Goal: Task Accomplishment & Management: Complete application form

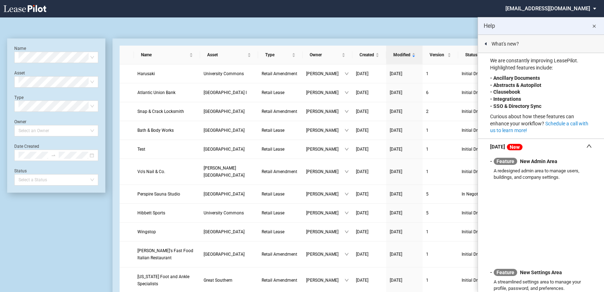
click at [595, 25] on md-icon "close" at bounding box center [594, 26] width 9 height 9
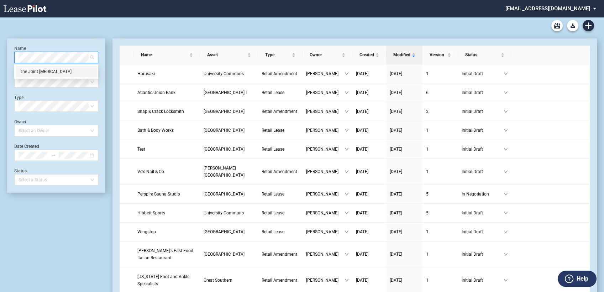
click at [40, 73] on div "The Joint [MEDICAL_DATA]" at bounding box center [56, 71] width 73 height 7
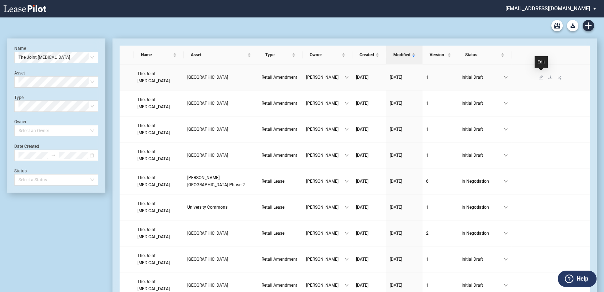
click at [542, 75] on icon "edit" at bounding box center [541, 77] width 4 height 4
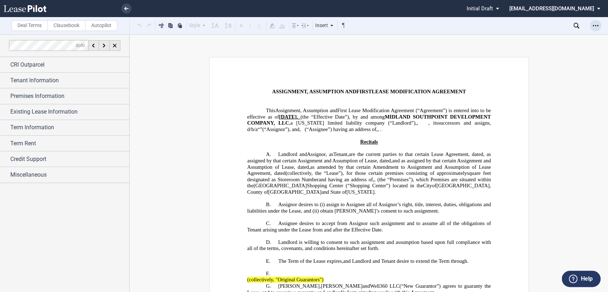
click at [594, 25] on icon "Open Lease options menu" at bounding box center [595, 26] width 6 height 6
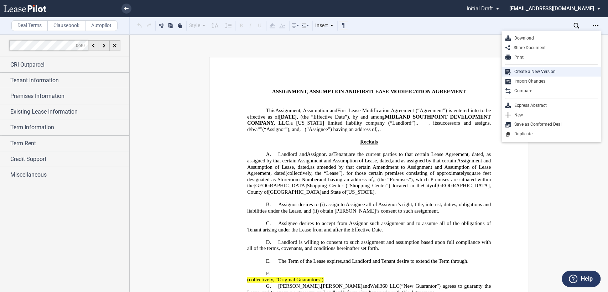
click at [525, 74] on div "Create a New Version" at bounding box center [553, 72] width 87 height 6
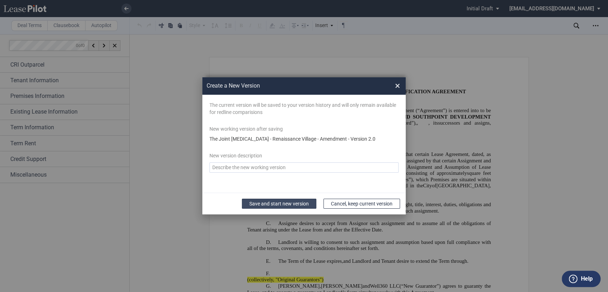
click at [263, 205] on button "Save and start new version" at bounding box center [279, 204] width 74 height 10
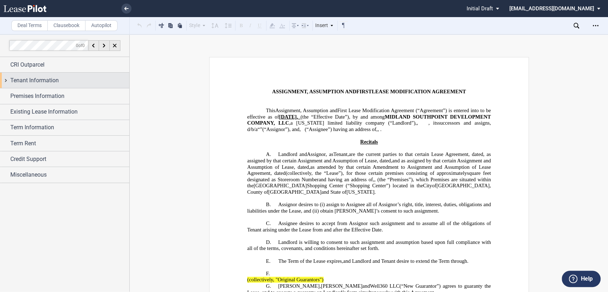
click at [5, 79] on div "Tenant Information" at bounding box center [64, 80] width 129 height 15
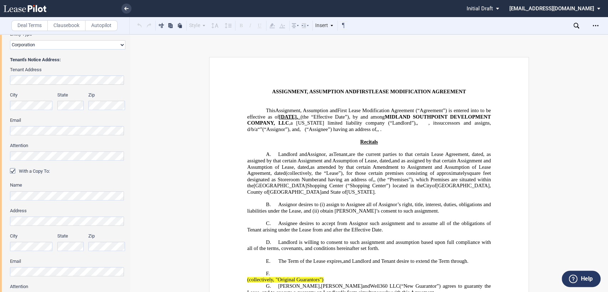
scroll to position [237, 0]
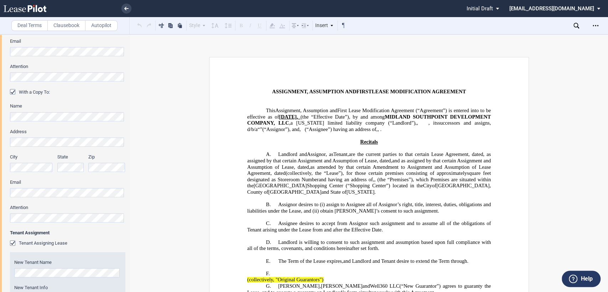
click at [11, 243] on div "Tenant Assigning Lease" at bounding box center [13, 243] width 7 height 7
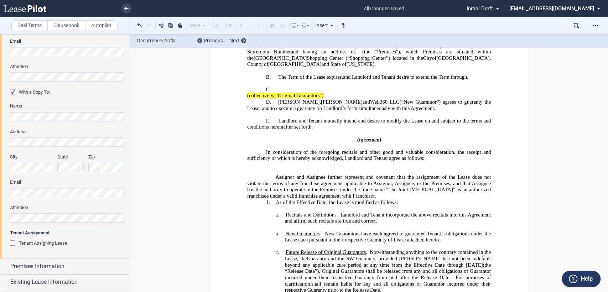
scroll to position [119, 0]
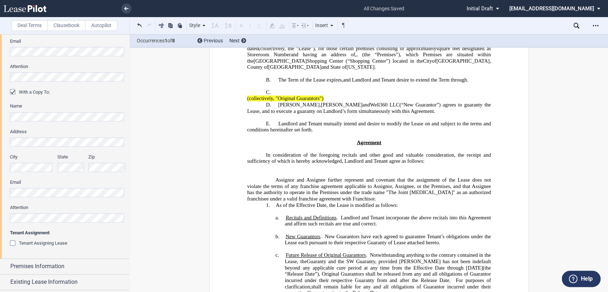
drag, startPoint x: 275, startPoint y: 132, endPoint x: 409, endPoint y: 133, distance: 133.5
click at [409, 114] on span "Harjeet Johal , Ashka Patel and Well360 LLC (“New Guarantor”) agrees to guarant…" at bounding box center [369, 108] width 245 height 12
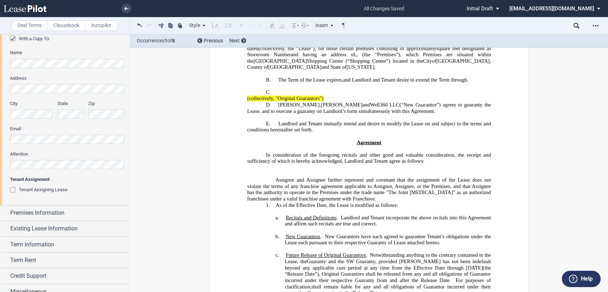
scroll to position [298, 0]
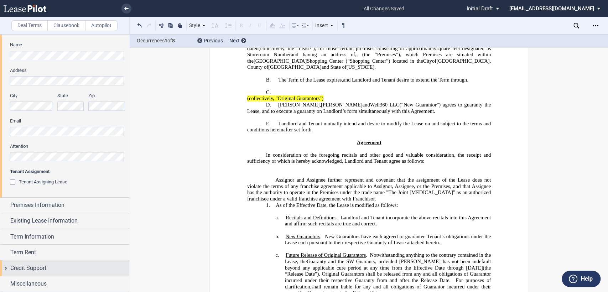
click at [5, 268] on div "Credit Support" at bounding box center [64, 267] width 129 height 15
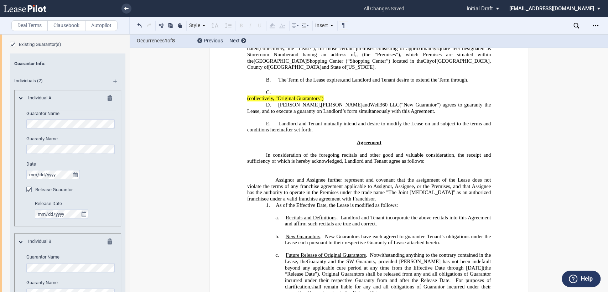
scroll to position [773, 0]
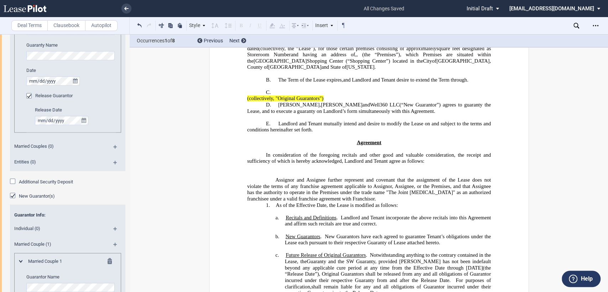
click at [11, 194] on div "New Guarantor(s)" at bounding box center [13, 196] width 7 height 7
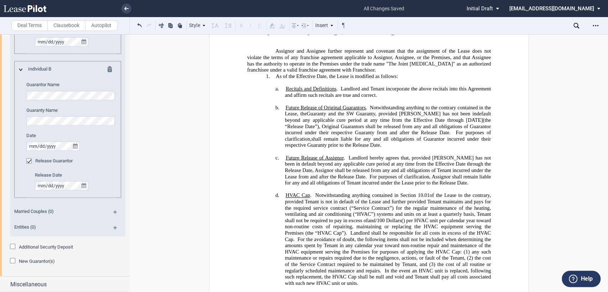
scroll to position [277, 0]
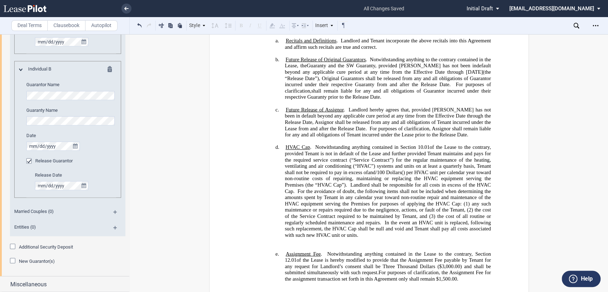
click at [28, 161] on div "Release Guarantor" at bounding box center [29, 161] width 7 height 7
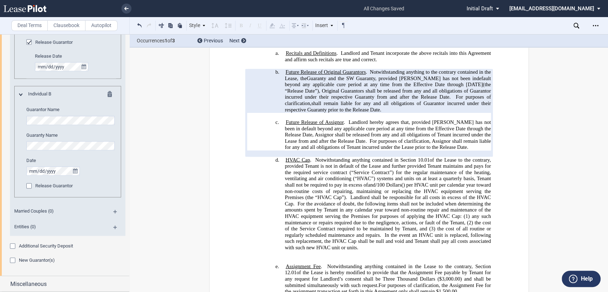
scroll to position [289, 0]
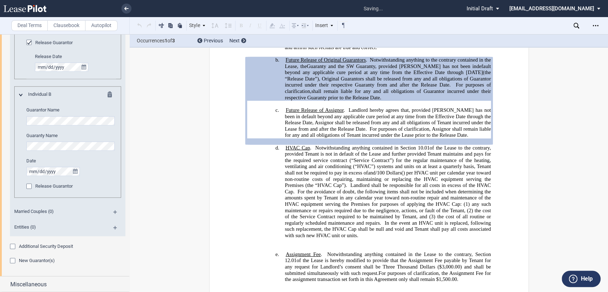
click at [29, 42] on div "Release Guarantor" at bounding box center [29, 43] width 7 height 7
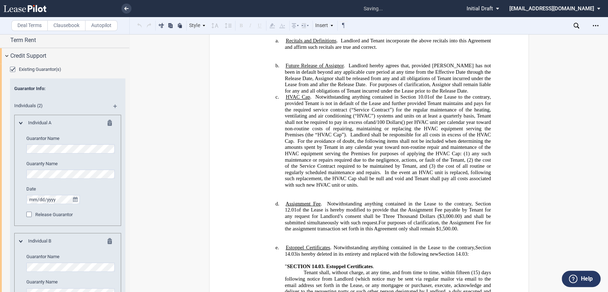
scroll to position [459, 0]
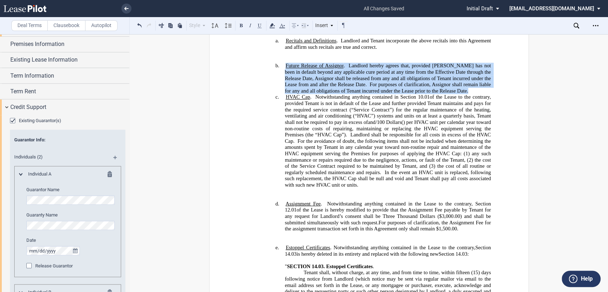
drag, startPoint x: 282, startPoint y: 88, endPoint x: 450, endPoint y: 111, distance: 169.2
click at [450, 94] on h4 "b. Future Release of Assignor . Landlord hereby agrees that, provided Tenant ha…" at bounding box center [387, 78] width 206 height 31
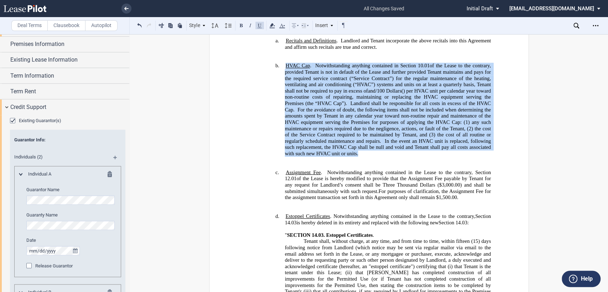
drag, startPoint x: 282, startPoint y: 86, endPoint x: 494, endPoint y: 167, distance: 227.2
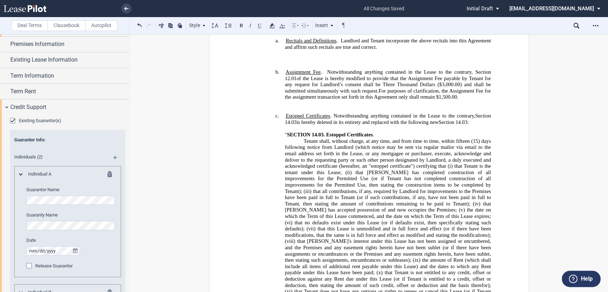
click at [269, 57] on p "​" at bounding box center [368, 53] width 243 height 6
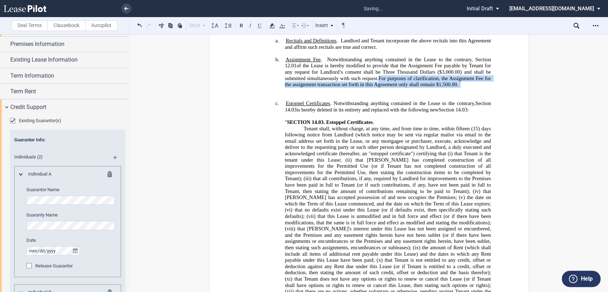
drag, startPoint x: 378, startPoint y: 98, endPoint x: 464, endPoint y: 103, distance: 85.9
click at [464, 88] on h4 "b. Assignment Fee . Notwithstanding anything contained in the Lease to the cont…" at bounding box center [387, 72] width 206 height 31
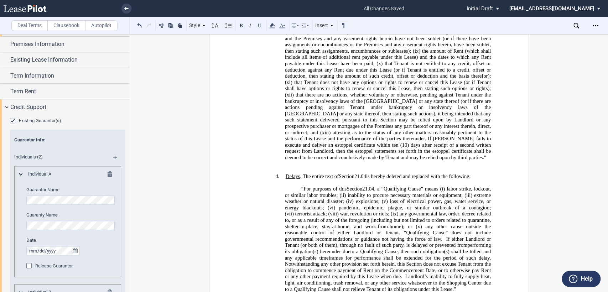
scroll to position [475, 0]
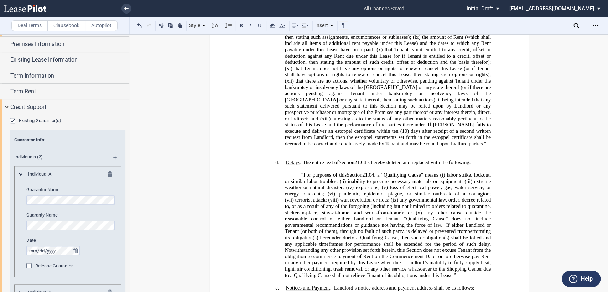
click at [256, 149] on p "﻿" at bounding box center [368, 150] width 243 height 6
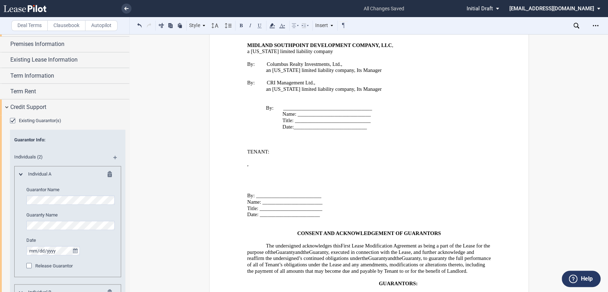
scroll to position [1345, 0]
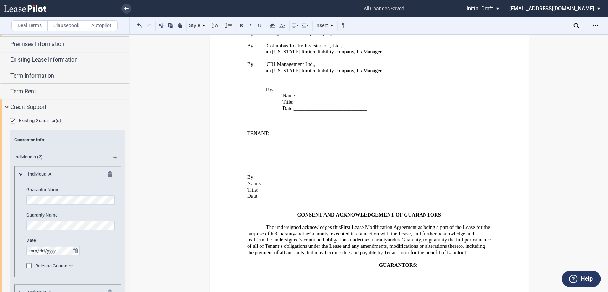
click at [418, 262] on p "GUARANTORS:" at bounding box center [434, 265] width 112 height 6
click at [417, 262] on span "GUARANTORS, jointly and Severally:" at bounding box center [422, 265] width 88 height 6
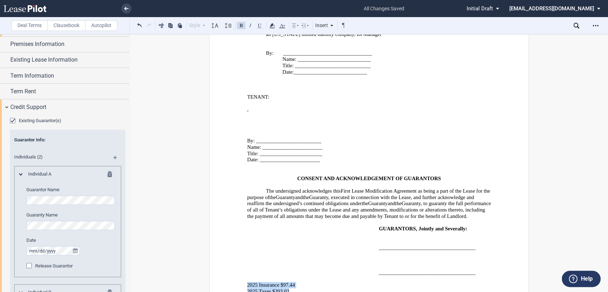
drag, startPoint x: 241, startPoint y: 222, endPoint x: 293, endPoint y: 225, distance: 51.7
drag, startPoint x: 248, startPoint y: 221, endPoint x: 497, endPoint y: 242, distance: 250.1
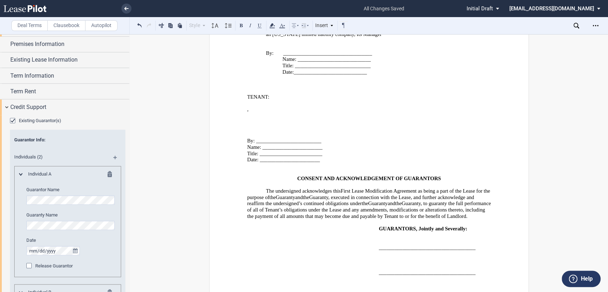
drag, startPoint x: 248, startPoint y: 231, endPoint x: 475, endPoint y: 235, distance: 226.4
drag, startPoint x: 482, startPoint y: 240, endPoint x: 235, endPoint y: 235, distance: 247.5
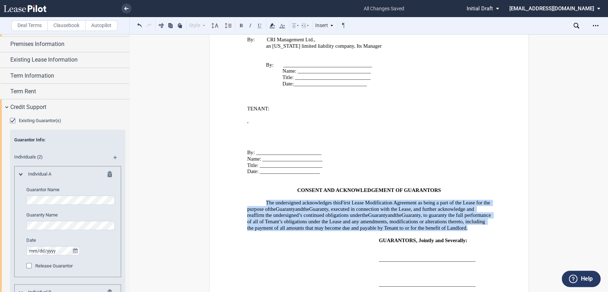
drag, startPoint x: 262, startPoint y: 137, endPoint x: 321, endPoint y: 167, distance: 66.2
click at [321, 200] on p "The undersigned acknowledges this ﻿ ﻿ First Lease Modification Agreement as bei…" at bounding box center [368, 215] width 243 height 31
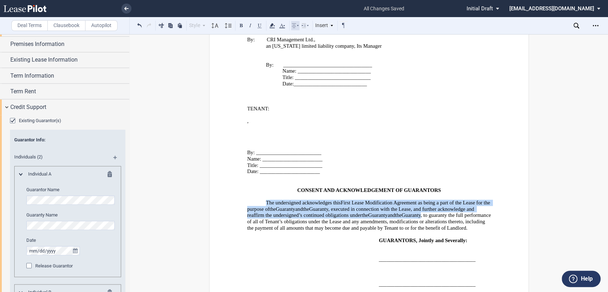
click at [297, 26] on icon at bounding box center [295, 25] width 9 height 9
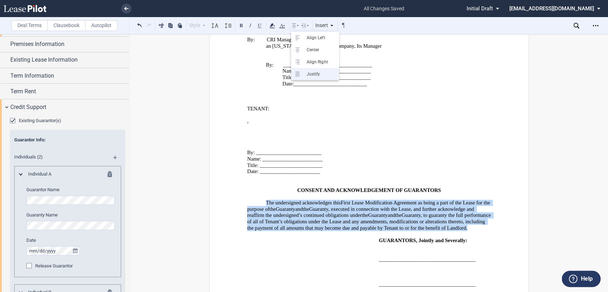
click at [302, 75] on icon at bounding box center [298, 74] width 9 height 9
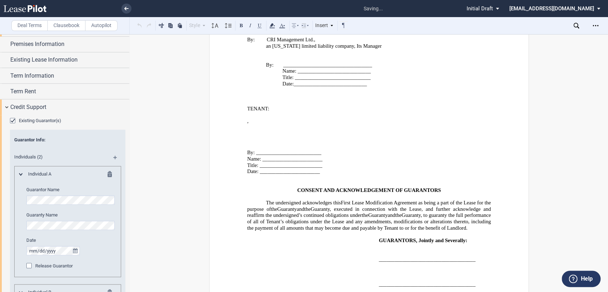
click at [342, 243] on div "﻿ ﻿ _____________________________________ ﻿ ﻿" at bounding box center [368, 255] width 243 height 25
click at [416, 237] on span "GUARANTORS, Jointly and Severally:" at bounding box center [422, 240] width 88 height 6
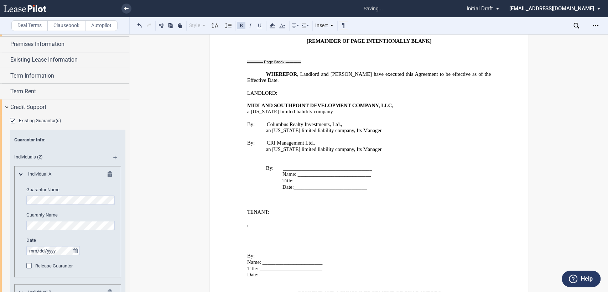
scroll to position [1250, 0]
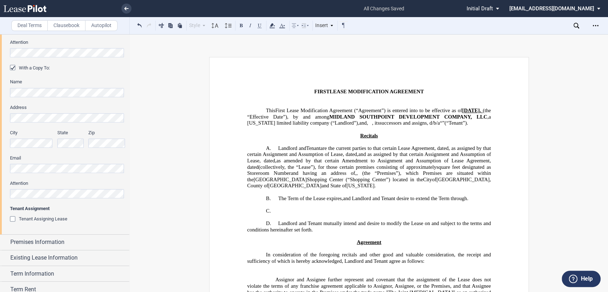
scroll to position [316, 0]
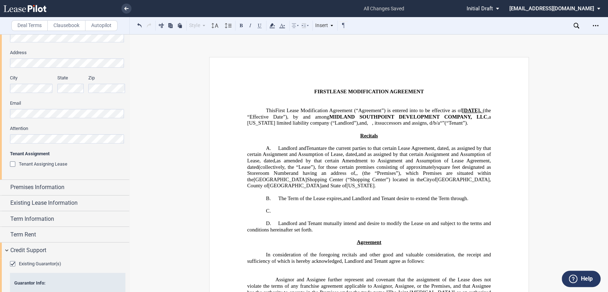
click at [69, 292] on html ".bocls-1{fill:#26354a;fill-rule:evenodd} Loading... × all changes saved Pending…" at bounding box center [304, 146] width 608 height 292
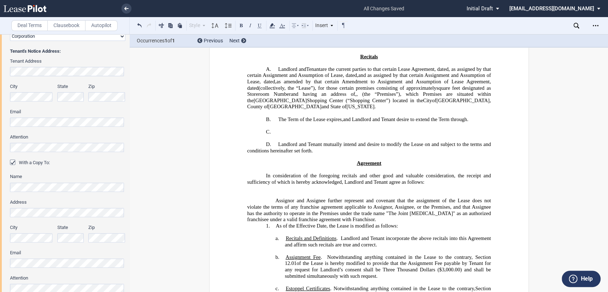
scroll to position [0, 0]
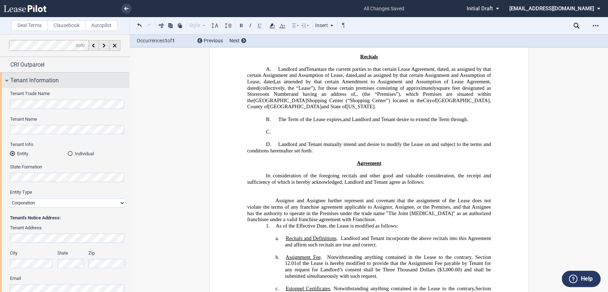
click at [6, 79] on div "Tenant Information" at bounding box center [64, 80] width 129 height 15
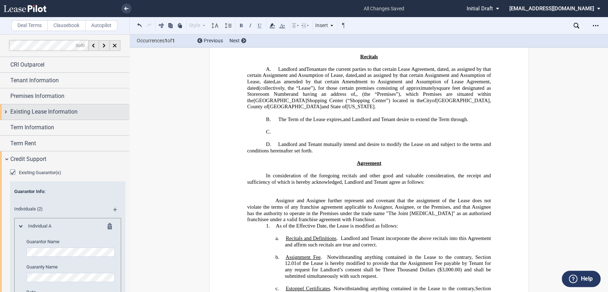
click at [6, 112] on div "Existing Lease Information" at bounding box center [64, 111] width 129 height 15
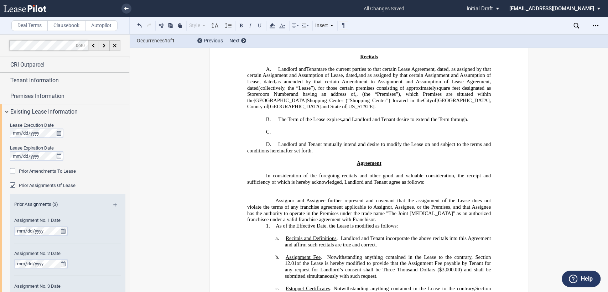
scroll to position [277, 0]
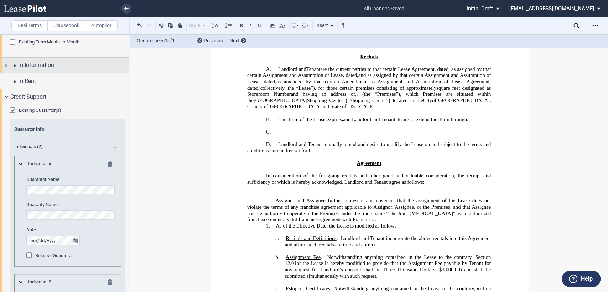
click at [5, 65] on div "Term Information" at bounding box center [64, 65] width 129 height 15
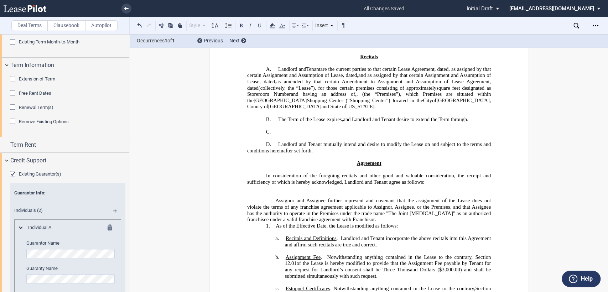
click at [11, 77] on div "Extension of Term" at bounding box center [13, 79] width 7 height 7
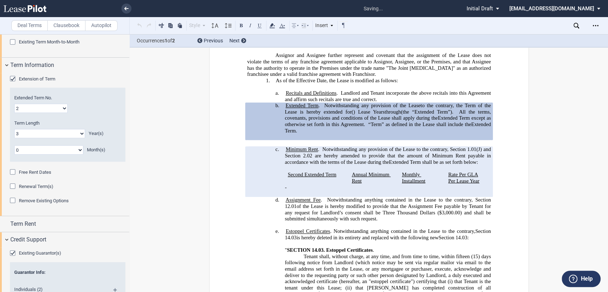
scroll to position [225, 0]
click at [247, 90] on p "﻿" at bounding box center [368, 86] width 243 height 6
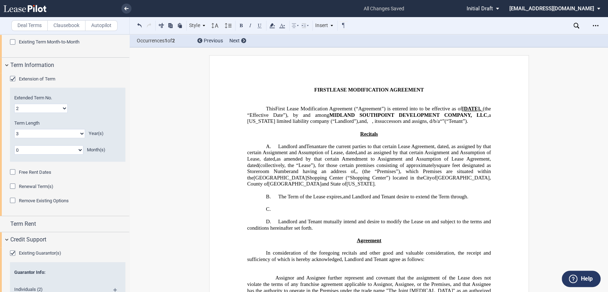
scroll to position [0, 0]
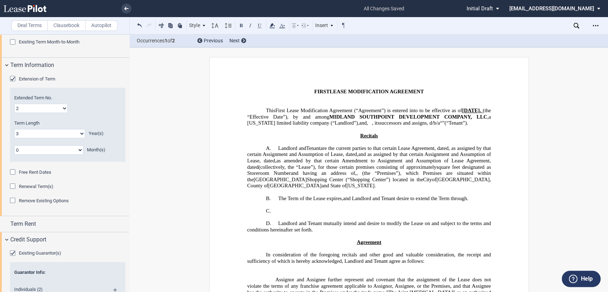
click at [326, 114] on span "(the “Effective Date”), by and among" at bounding box center [369, 114] width 245 height 12
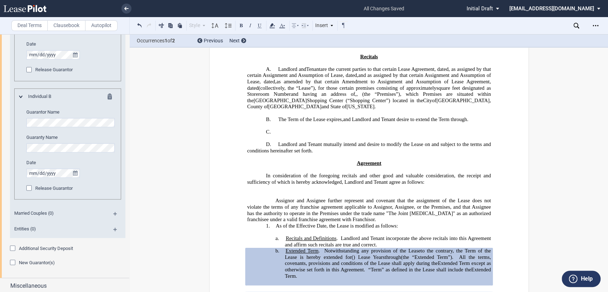
scroll to position [607, 0]
click at [29, 68] on div "Release Guarantor" at bounding box center [29, 68] width 7 height 7
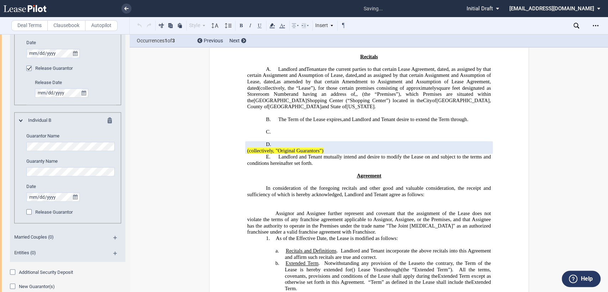
click at [29, 210] on div "Release Guarantor" at bounding box center [29, 212] width 7 height 7
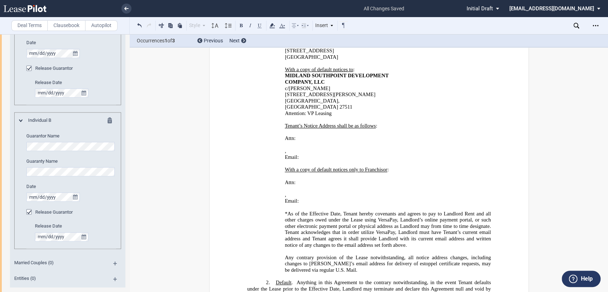
scroll to position [910, 0]
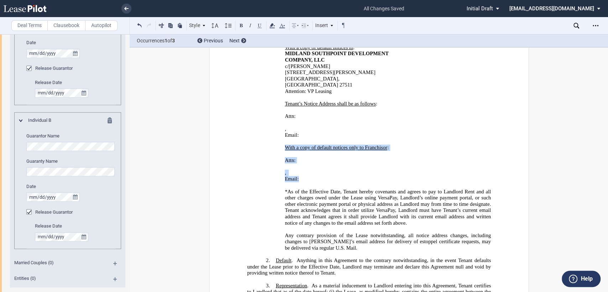
drag, startPoint x: 280, startPoint y: 121, endPoint x: 371, endPoint y: 153, distance: 96.3
click at [371, 153] on div "With a copy of default notices only to Franchisor : ﻿ ﻿ Attn: ﻿ ﻿ ﻿ ﻿ ﻿ ﻿ , ﻿ ﻿…" at bounding box center [368, 167] width 243 height 44
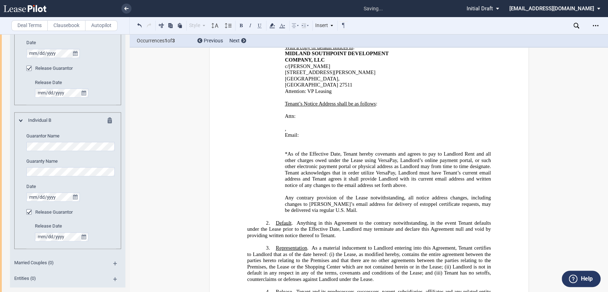
click at [248, 145] on p "﻿" at bounding box center [368, 148] width 243 height 6
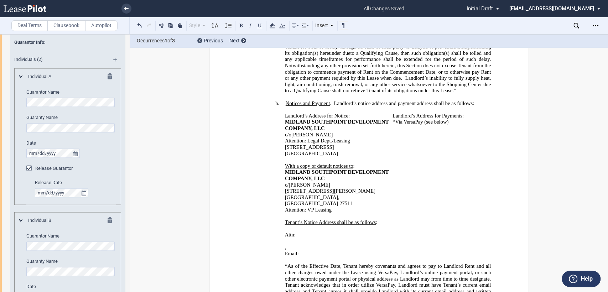
scroll to position [65, 0]
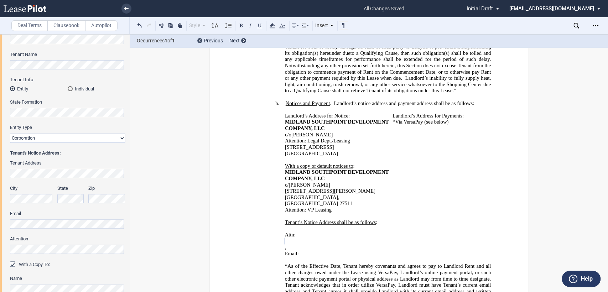
click at [327, 232] on p "Attn: ﻿ ﻿" at bounding box center [396, 235] width 187 height 6
click at [380, 251] on p "Email: ﻿ ﻿" at bounding box center [387, 254] width 206 height 6
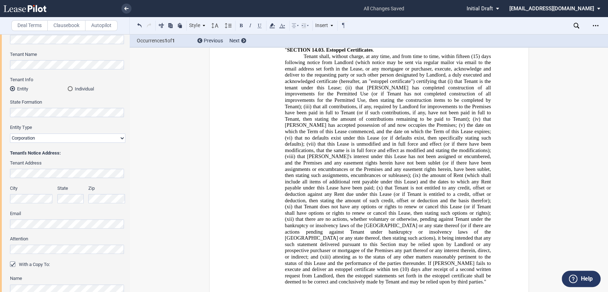
scroll to position [198, 0]
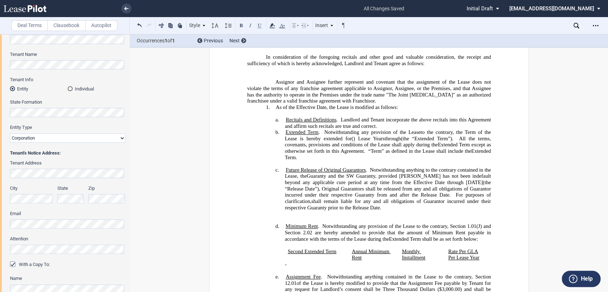
click at [382, 129] on h4 "a. Recitals and Definitions . Landlord and Tenant incorporate the above recital…" at bounding box center [387, 123] width 206 height 12
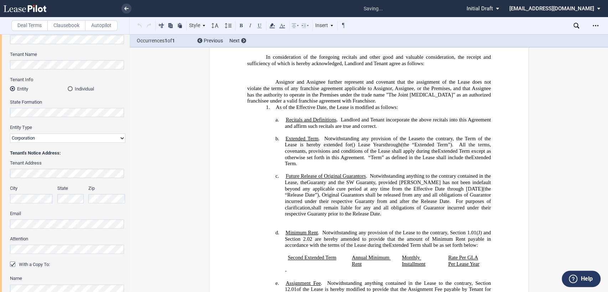
click at [261, 223] on p "​ ﻿ ﻿ ​" at bounding box center [368, 220] width 243 height 6
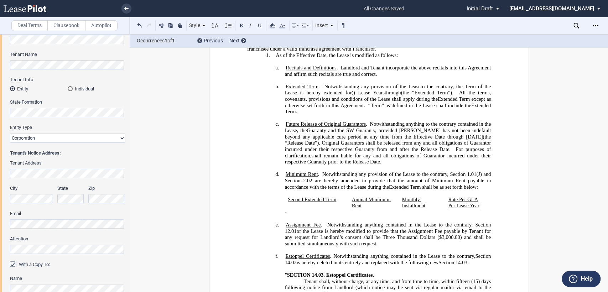
scroll to position [277, 0]
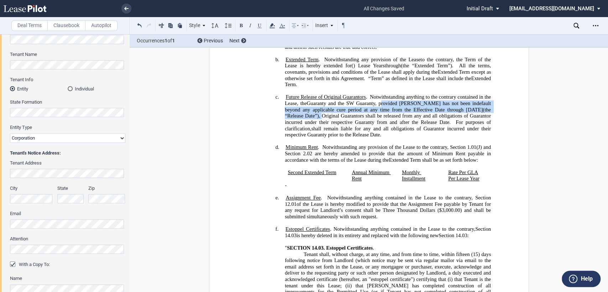
drag, startPoint x: 388, startPoint y: 122, endPoint x: 319, endPoint y: 133, distance: 69.9
click at [319, 125] on span "Guaranty, and are hereby released from the obligations set forth in the Guarant…" at bounding box center [387, 112] width 207 height 25
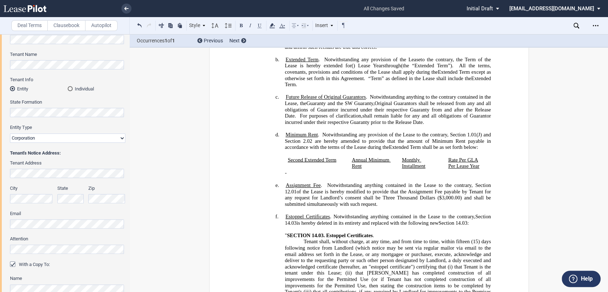
click at [280, 132] on div "!!SET_LEVEL_2!! !!Heading 4!! c. Future Release of Original Guarantors . Notwit…" at bounding box center [368, 113] width 243 height 38
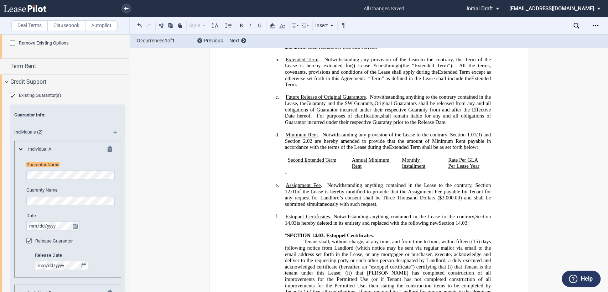
scroll to position [843, 0]
click at [472, 125] on span "shall remain liable for any and all obligations of Guarantor incurred under the…" at bounding box center [387, 119] width 207 height 12
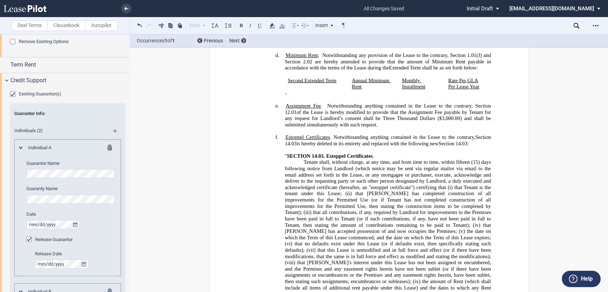
scroll to position [158, 0]
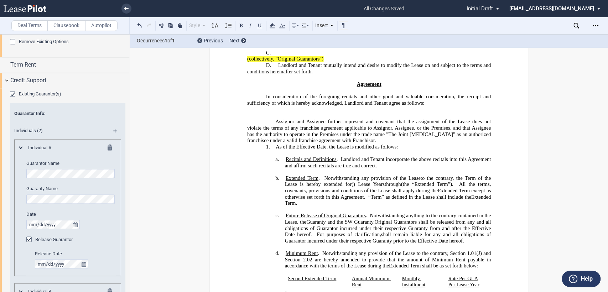
click at [284, 233] on h4 "c. Future Release of Original Guarantors . Notwithstanding anything to the cont…" at bounding box center [387, 228] width 206 height 31
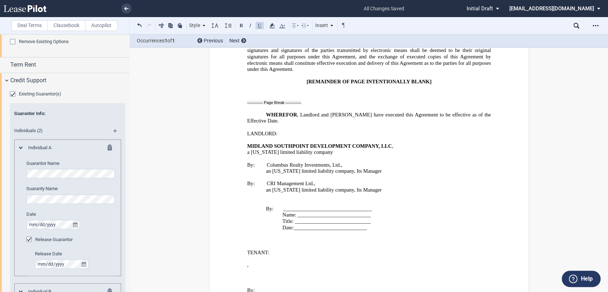
scroll to position [1424, 0]
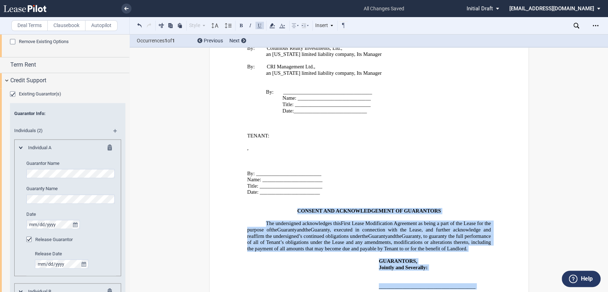
drag, startPoint x: 305, startPoint y: 154, endPoint x: 439, endPoint y: 275, distance: 180.5
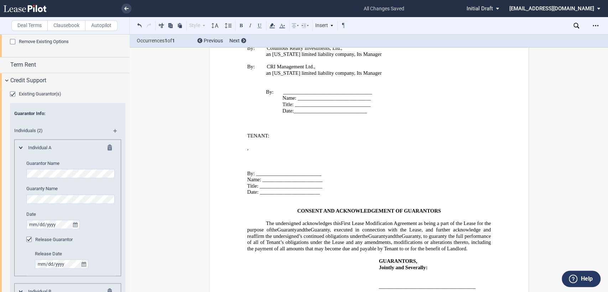
click at [291, 195] on p "﻿" at bounding box center [368, 198] width 243 height 6
drag, startPoint x: 372, startPoint y: 142, endPoint x: 410, endPoint y: 152, distance: 39.3
click at [427, 195] on div "CONSENT AND ACKNOWLEDGEMENT OF GUARANTOR ﻿ ﻿ ﻿ CONSENT AND ACKNOWLEDGEMENT OF G…" at bounding box center [368, 261] width 243 height 132
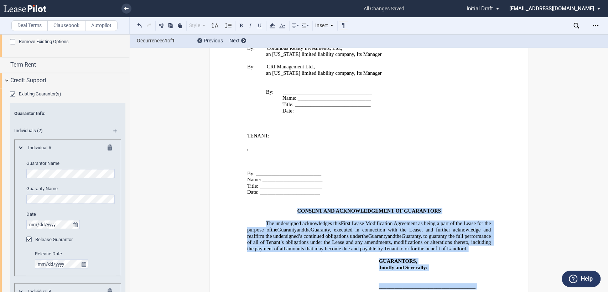
drag, startPoint x: 365, startPoint y: 143, endPoint x: 394, endPoint y: 266, distance: 126.7
click at [394, 266] on div "CONSENT AND ACKNOWLEDGEMENT OF GUARANTOR ﻿ ﻿ ﻿ CONSENT AND ACKNOWLEDGEMENT OF G…" at bounding box center [368, 261] width 243 height 132
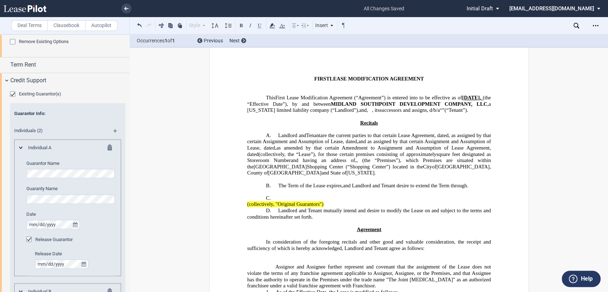
scroll to position [0, 0]
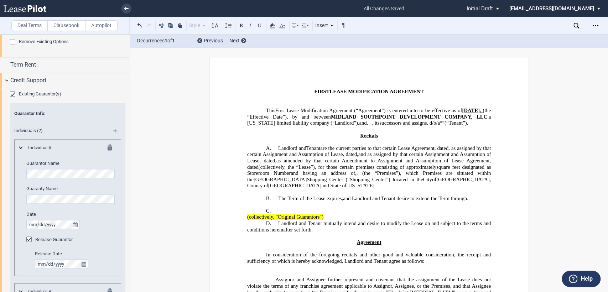
click at [473, 108] on span "August 1," at bounding box center [471, 111] width 19 height 6
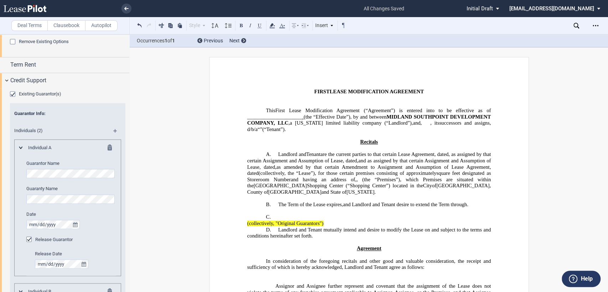
click at [437, 109] on span "Lease Modification Agreement (“Agreement”) is entered into to be effective as o…" at bounding box center [369, 114] width 245 height 12
click at [303, 115] on span at bounding box center [303, 117] width 2 height 6
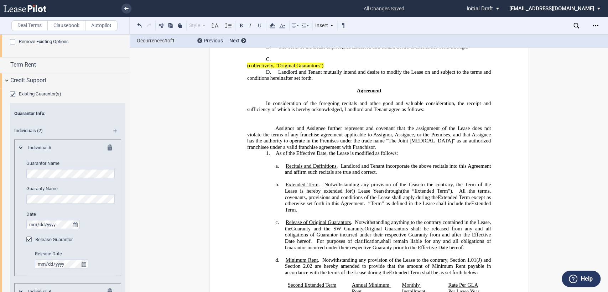
scroll to position [158, 0]
click at [341, 88] on p "﻿" at bounding box center [368, 84] width 243 height 6
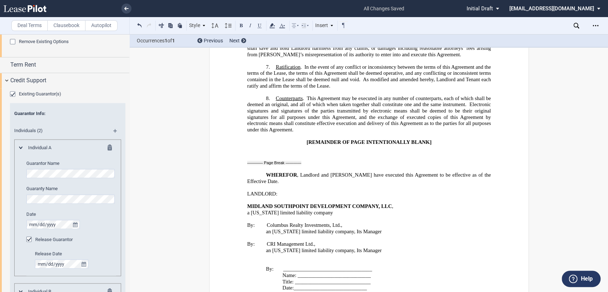
scroll to position [1267, 0]
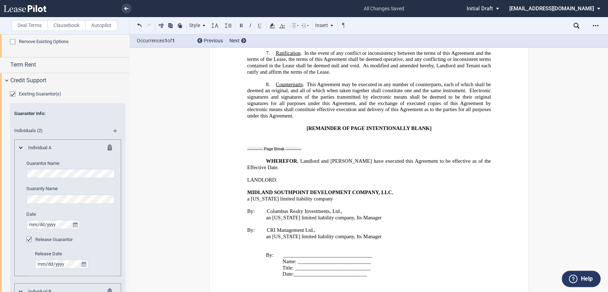
click at [345, 215] on span "an Ohio limited liability company, Its Manager" at bounding box center [324, 218] width 116 height 6
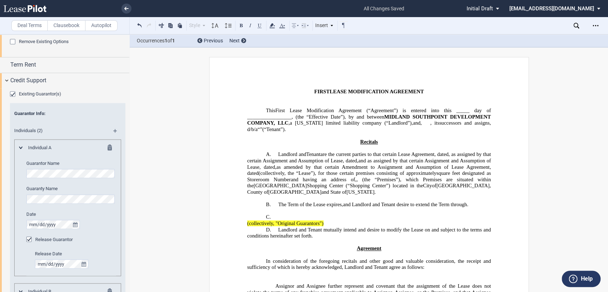
scroll to position [0, 0]
click at [596, 28] on icon "Open Lease options menu" at bounding box center [595, 26] width 6 height 6
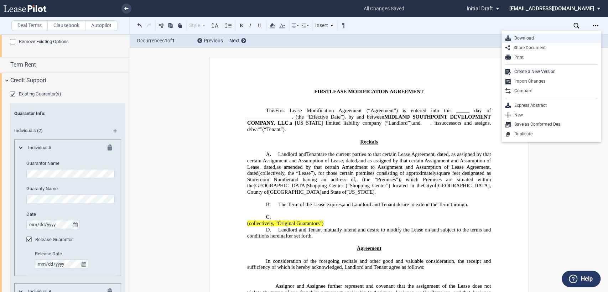
click at [529, 39] on div "Download" at bounding box center [553, 38] width 87 height 6
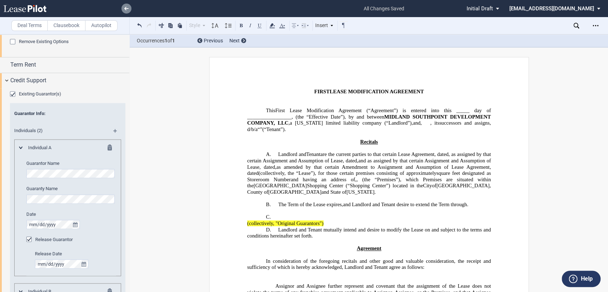
click at [127, 8] on icon at bounding box center [126, 9] width 4 height 4
